Goal: Information Seeking & Learning: Learn about a topic

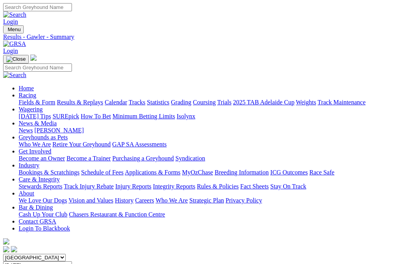
click at [23, 40] on nav "Menu Fields & Form - Angle Park - Fields Login Home Racing Fields & Form Result…" at bounding box center [210, 139] width 414 height 229
click at [29, 99] on link "Fields & Form" at bounding box center [37, 102] width 37 height 7
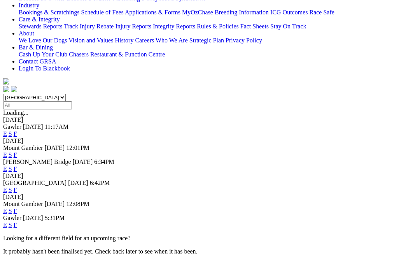
scroll to position [159, 0]
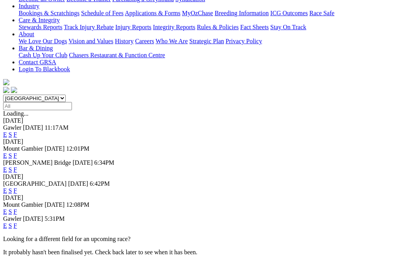
click at [17, 222] on link "F" at bounding box center [16, 225] width 4 height 7
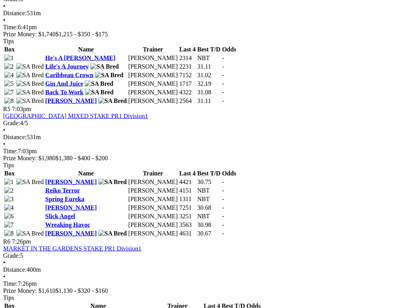
scroll to position [816, 0]
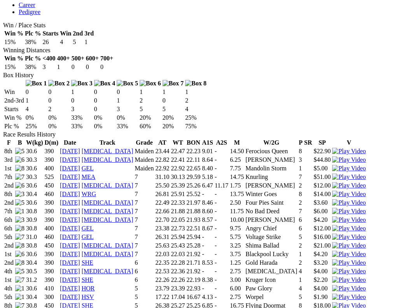
scroll to position [456, 0]
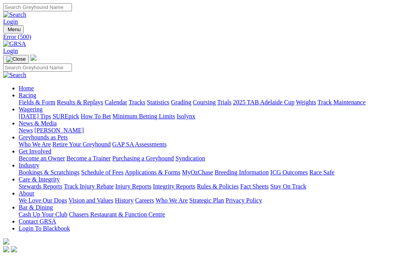
scroll to position [0, 24]
